Goal: Task Accomplishment & Management: Manage account settings

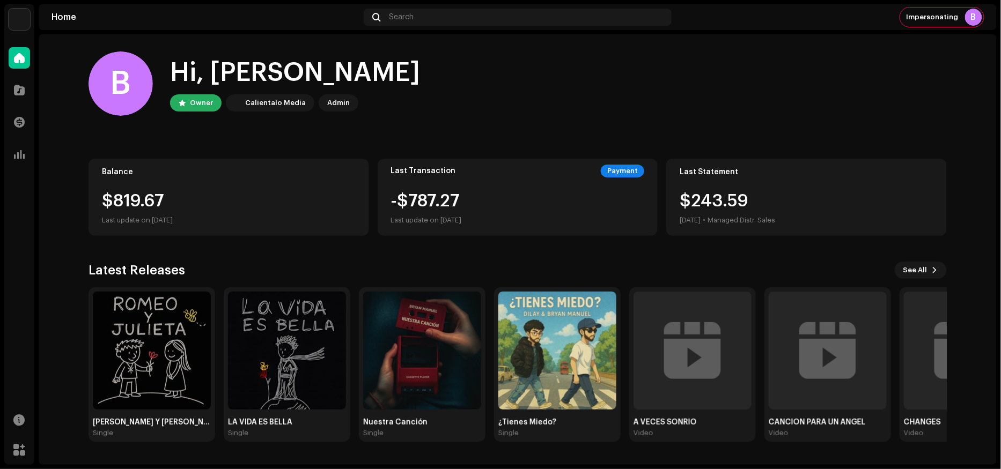
click at [15, 14] on img at bounding box center [19, 19] width 21 height 21
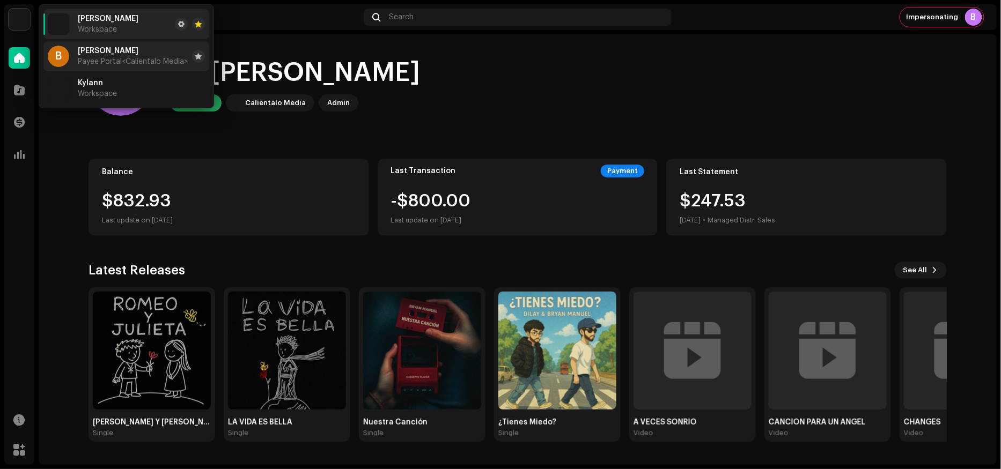
click at [115, 50] on span "[PERSON_NAME]" at bounding box center [108, 51] width 61 height 9
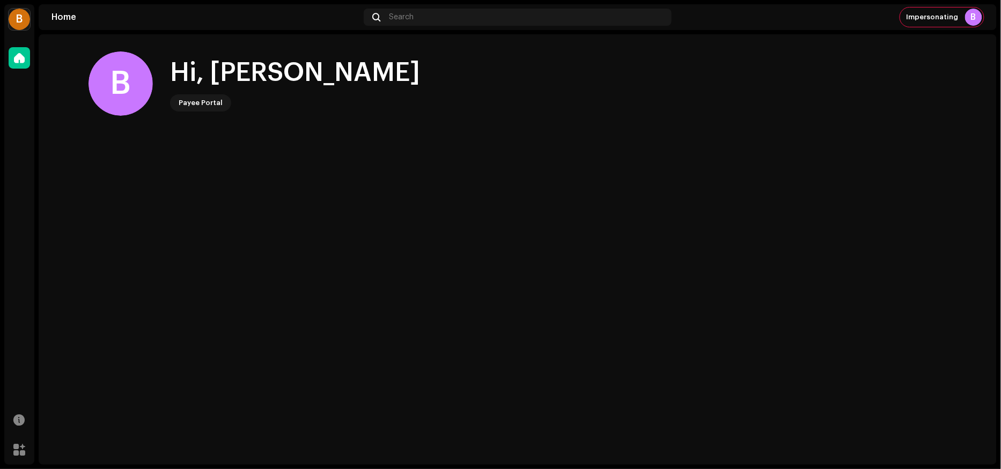
click at [16, 21] on div "B" at bounding box center [19, 19] width 21 height 21
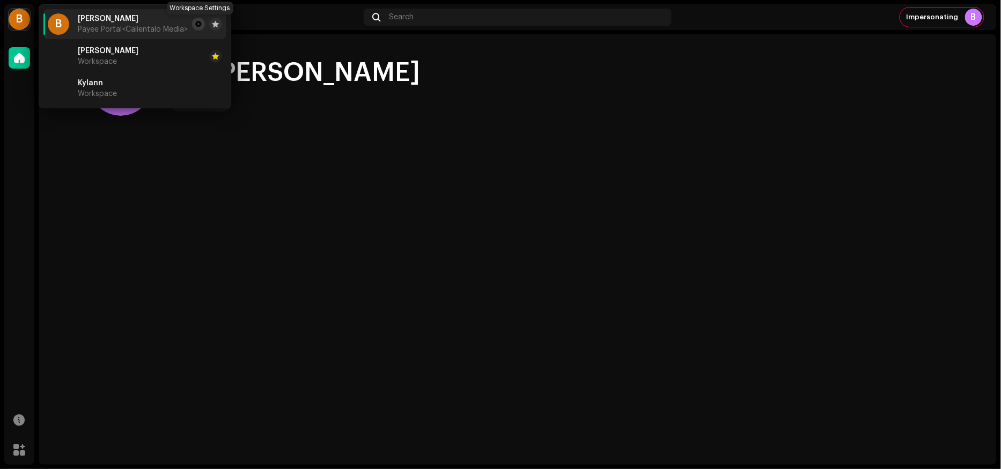
click at [202, 23] on span at bounding box center [198, 24] width 6 height 9
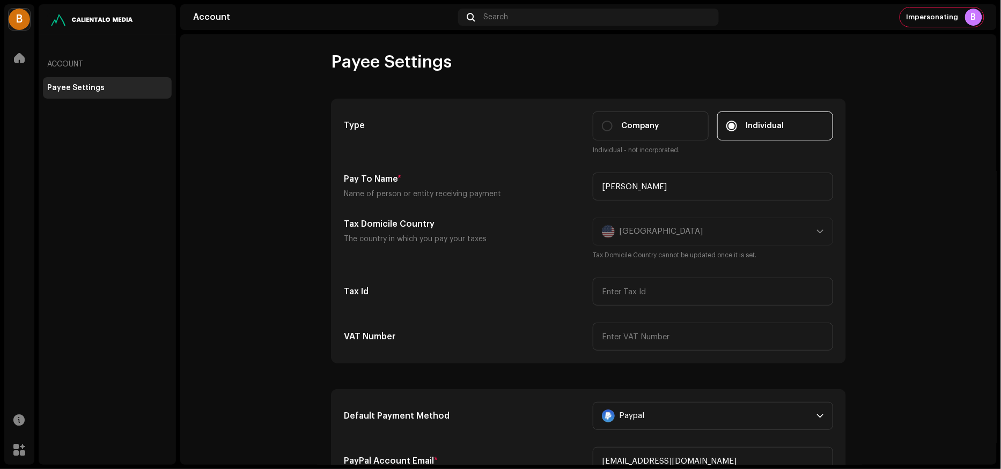
click at [21, 11] on div "B" at bounding box center [19, 19] width 21 height 21
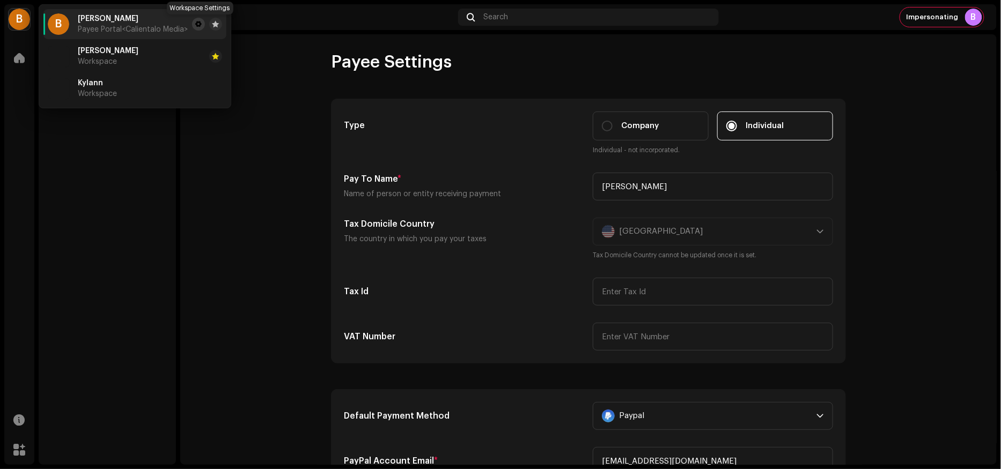
click at [200, 23] on span at bounding box center [198, 24] width 6 height 9
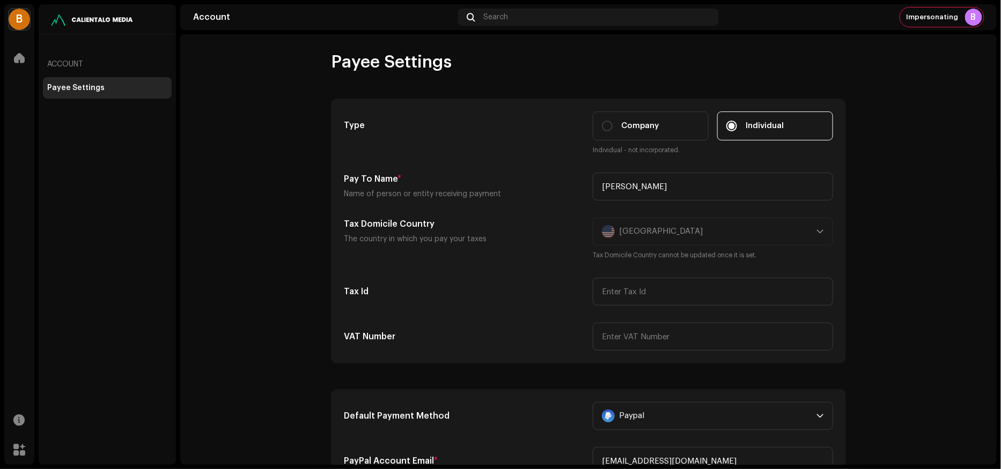
click at [16, 21] on div "B" at bounding box center [19, 19] width 21 height 21
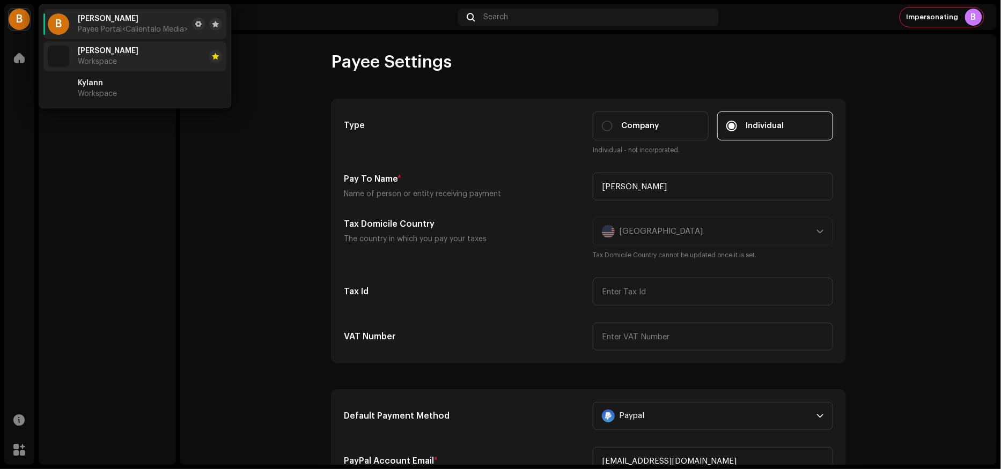
click at [182, 57] on li "Bryan Manuel Workspace" at bounding box center [134, 56] width 183 height 30
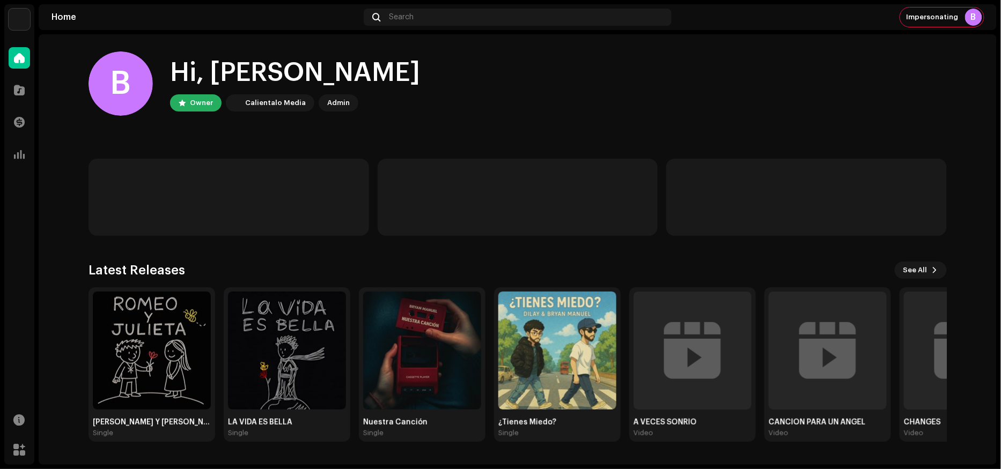
click at [20, 15] on img at bounding box center [19, 19] width 21 height 21
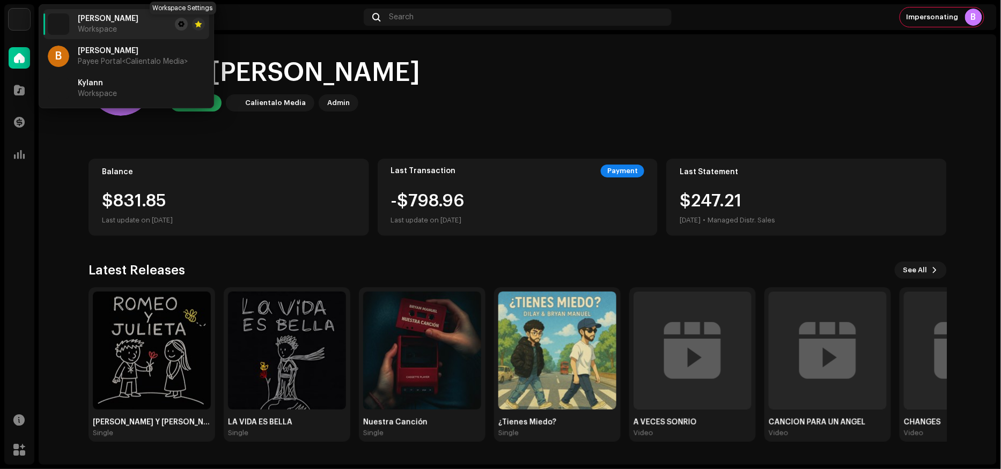
click at [183, 24] on span at bounding box center [181, 24] width 6 height 9
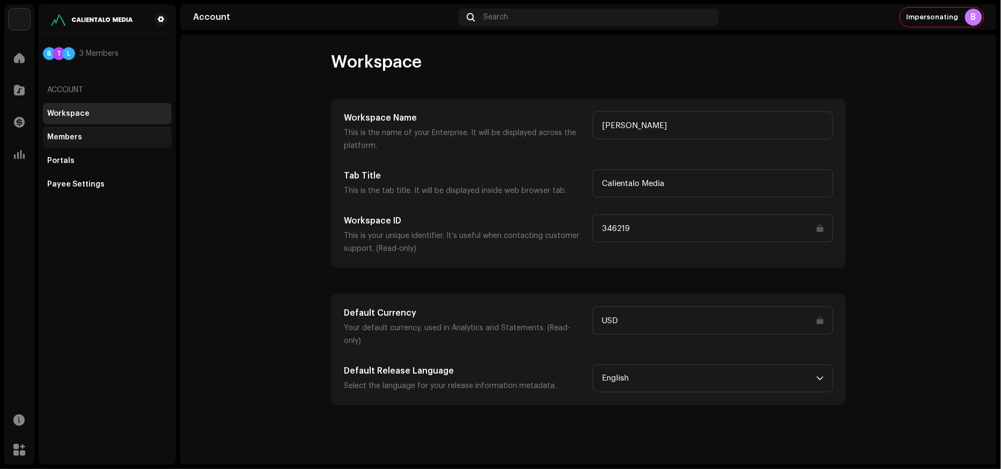
click at [68, 134] on div "Members" at bounding box center [64, 137] width 35 height 9
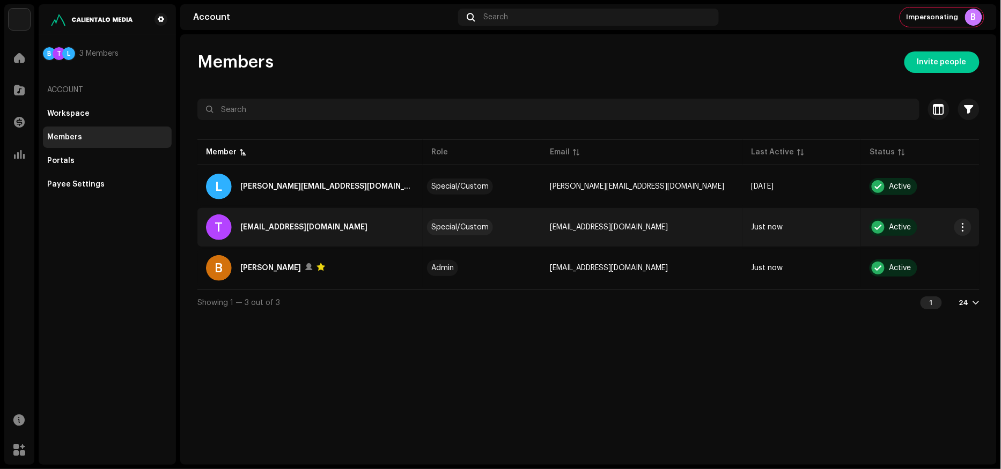
click at [342, 225] on div "T teamalfre@gmail.com" at bounding box center [310, 228] width 208 height 26
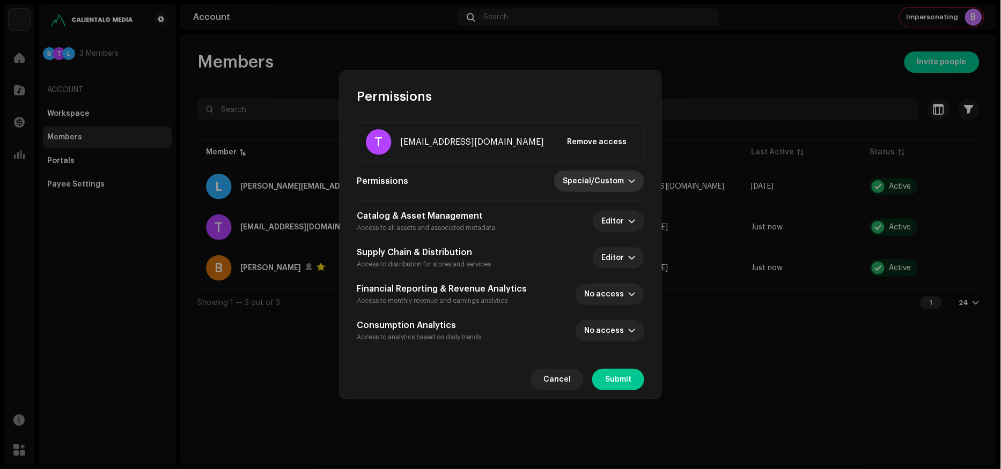
click at [596, 183] on span "Special/Custom" at bounding box center [595, 181] width 65 height 21
click at [593, 207] on span "Administrator" at bounding box center [593, 207] width 53 height 11
click at [600, 385] on button "Submit" at bounding box center [618, 379] width 52 height 21
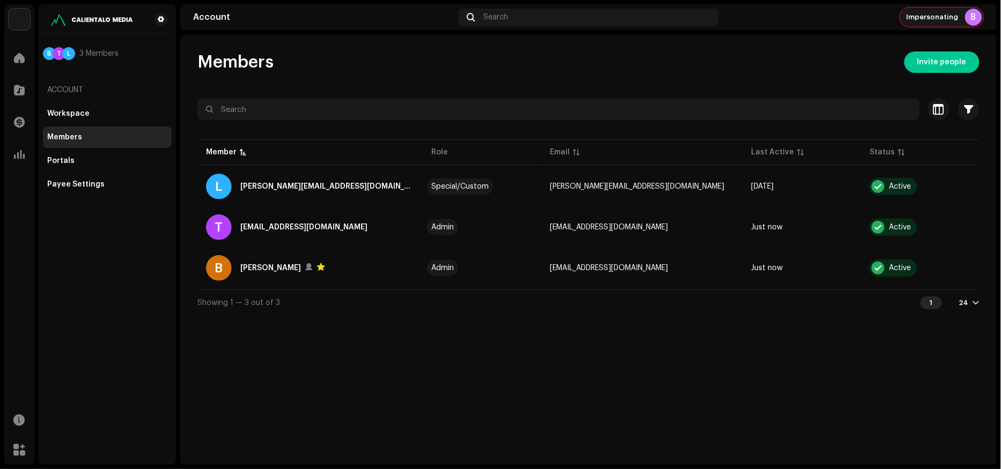
click at [933, 13] on span "Impersonating" at bounding box center [932, 17] width 52 height 9
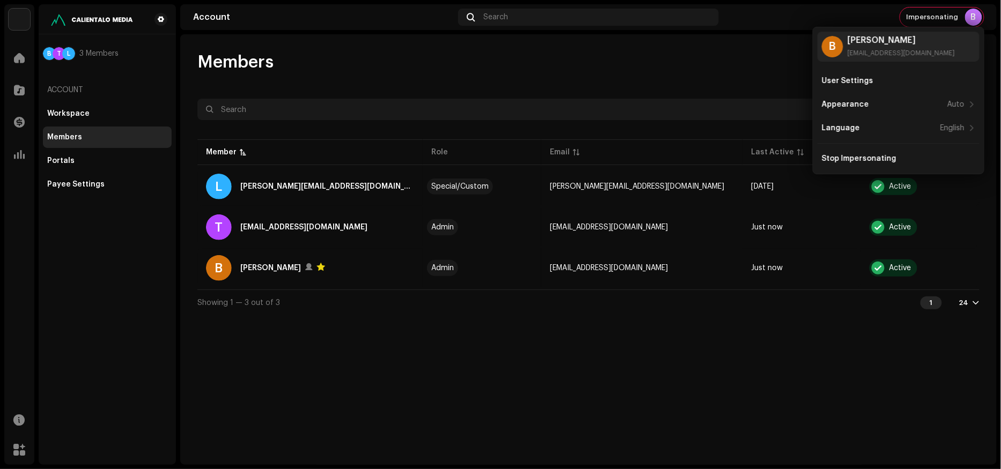
click at [656, 58] on div "Members Invite people" at bounding box center [588, 61] width 782 height 21
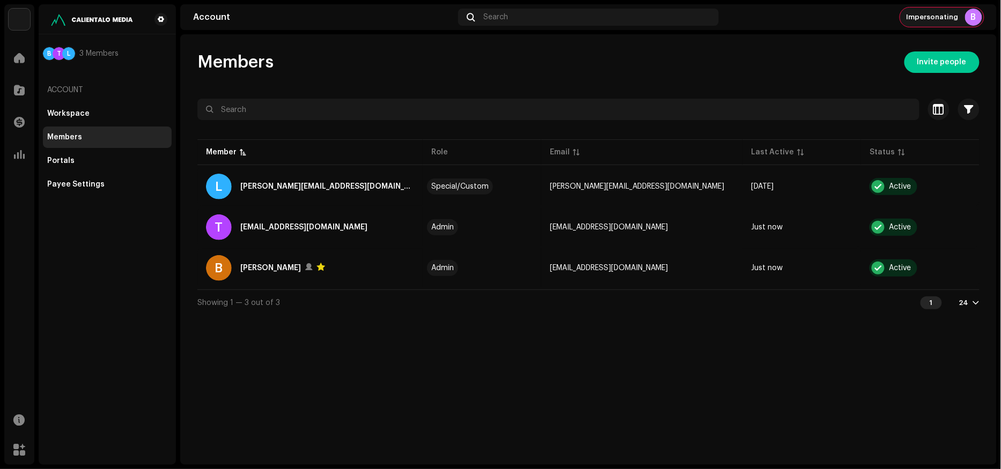
click at [938, 17] on span "Impersonating" at bounding box center [932, 17] width 52 height 9
